Goal: Task Accomplishment & Management: Manage account settings

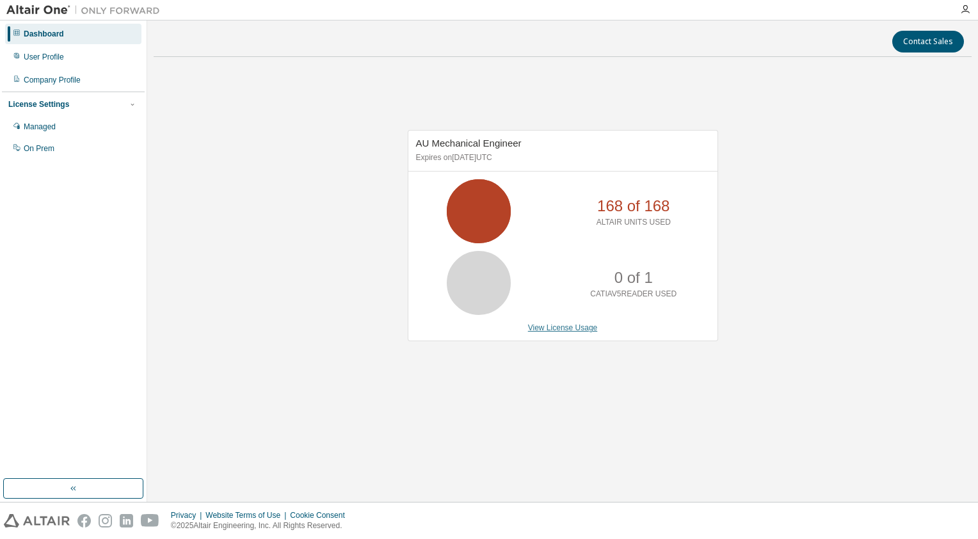
click at [583, 324] on link "View License Usage" at bounding box center [563, 327] width 70 height 9
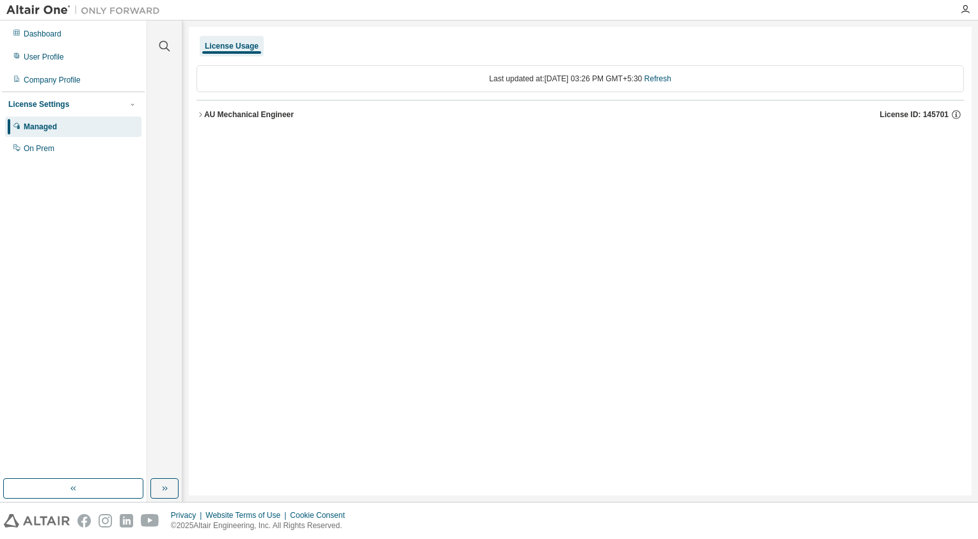
click at [200, 111] on icon "button" at bounding box center [200, 115] width 8 height 8
click at [54, 127] on div "Managed" at bounding box center [40, 127] width 33 height 10
click at [237, 40] on div "License Usage" at bounding box center [232, 46] width 64 height 20
click at [47, 129] on div "Managed" at bounding box center [40, 127] width 33 height 10
click at [237, 42] on div "License Usage" at bounding box center [232, 46] width 54 height 10
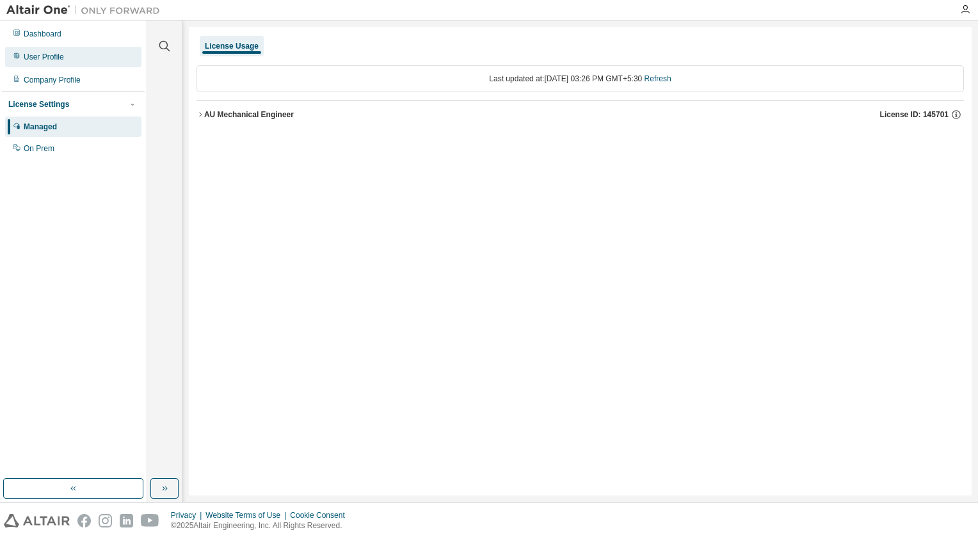
click at [51, 57] on div "User Profile" at bounding box center [44, 57] width 40 height 10
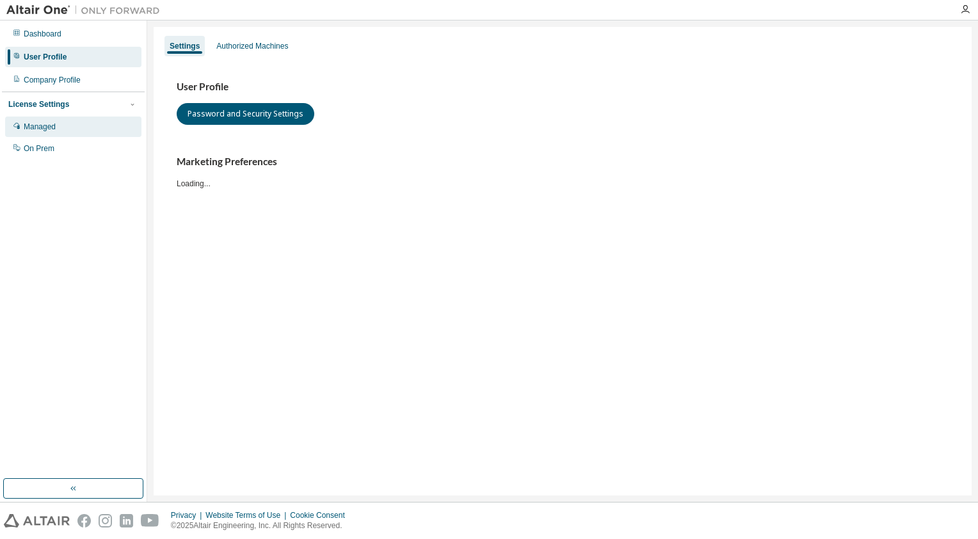
click at [40, 122] on div "Managed" at bounding box center [40, 127] width 32 height 10
